Goal: Check status: Check status

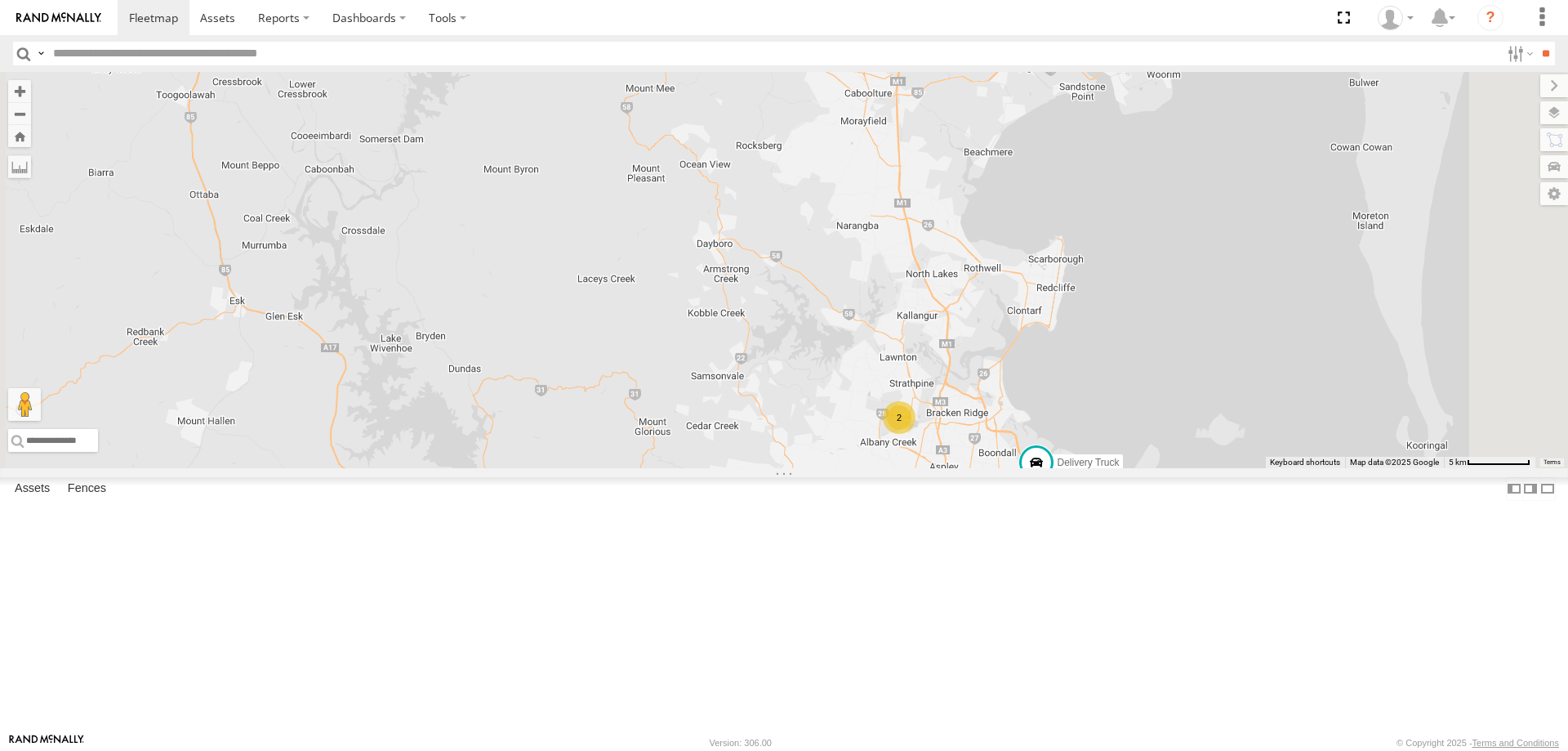
drag, startPoint x: 932, startPoint y: 320, endPoint x: 917, endPoint y: 415, distance: 96.2
click at [917, 415] on div "Delivery Truck 2" at bounding box center [784, 270] width 1568 height 396
